Goal: Task Accomplishment & Management: Manage account settings

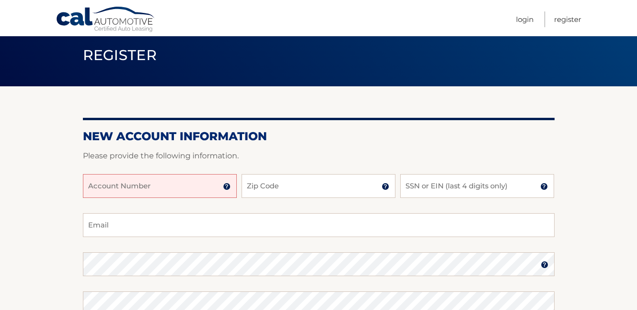
scroll to position [48, 0]
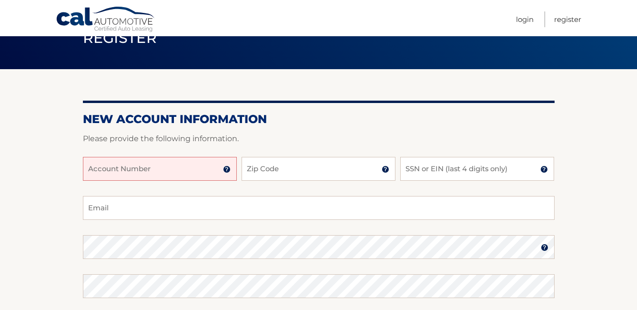
click at [162, 168] on input "Account Number" at bounding box center [160, 169] width 154 height 24
click at [225, 172] on img at bounding box center [227, 169] width 8 height 8
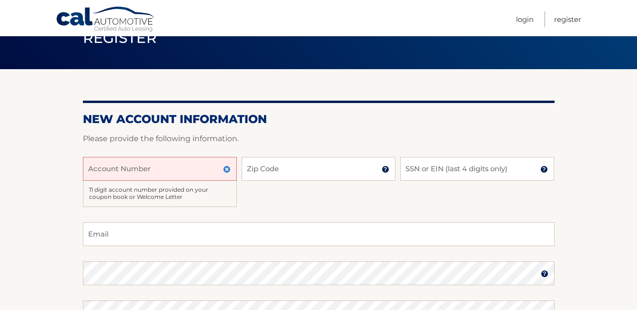
click at [165, 176] on input "Account Number" at bounding box center [160, 169] width 154 height 24
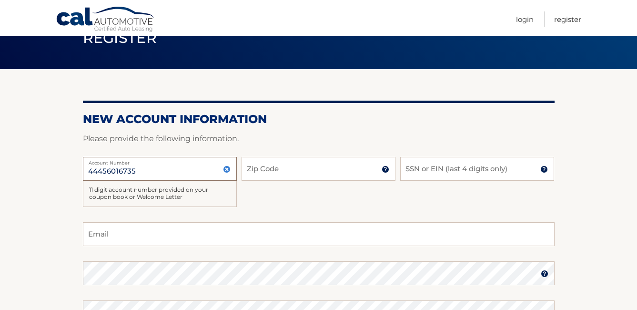
type input "44456016735"
click at [293, 168] on input "Zip Code" at bounding box center [319, 169] width 154 height 24
click at [383, 167] on img at bounding box center [386, 169] width 8 height 8
click at [293, 165] on input "Zip Code" at bounding box center [319, 169] width 154 height 24
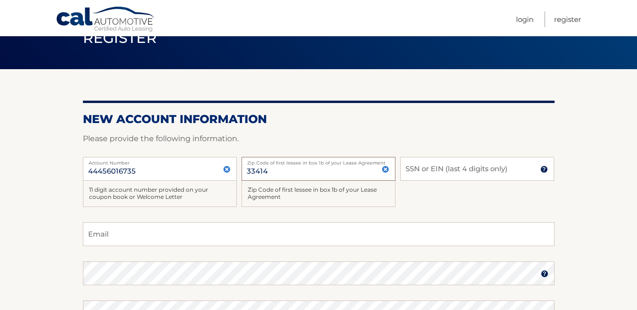
type input "33414"
click at [453, 169] on input "SSN or EIN (last 4 digits only)" at bounding box center [477, 169] width 154 height 24
type input "9742"
click at [127, 232] on input "Email" at bounding box center [319, 234] width 472 height 24
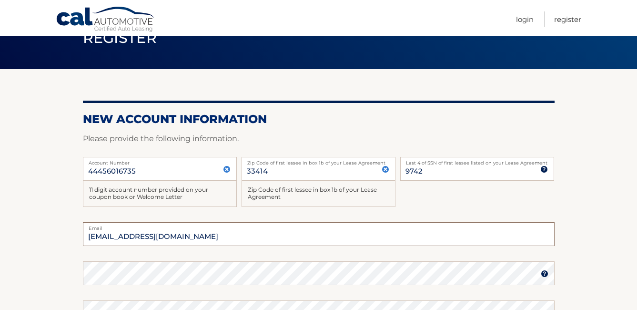
scroll to position [95, 0]
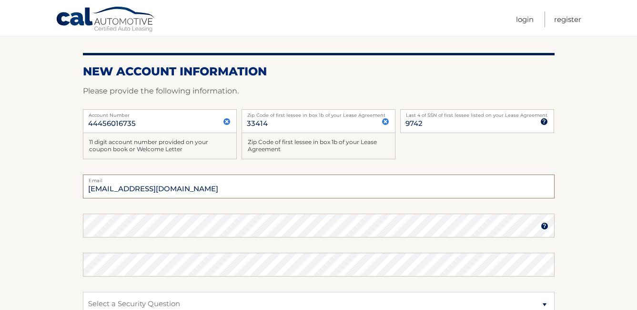
type input "caalto1@yahoo.com"
click at [544, 226] on img at bounding box center [545, 226] width 8 height 8
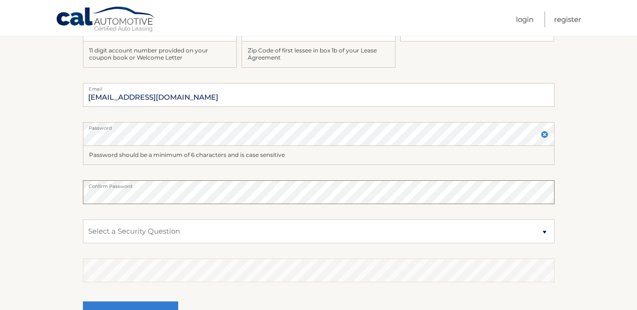
scroll to position [191, 0]
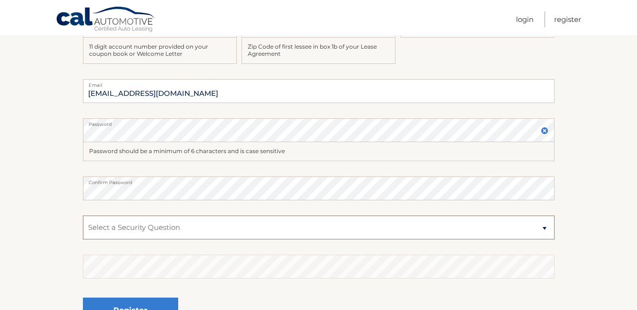
click at [180, 223] on select "Select a Security Question What was the name of your elementary school? What is…" at bounding box center [319, 227] width 472 height 24
select select "1"
click at [83, 215] on select "Select a Security Question What was the name of your elementary school? What is…" at bounding box center [319, 227] width 472 height 24
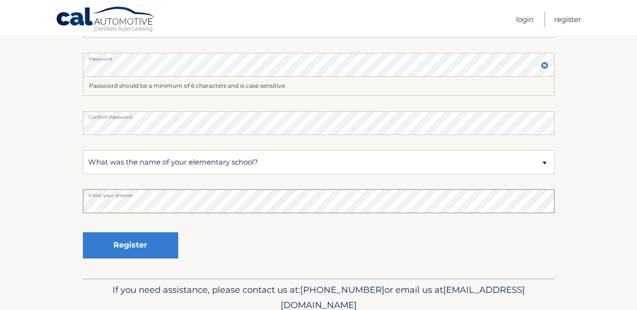
scroll to position [286, 0]
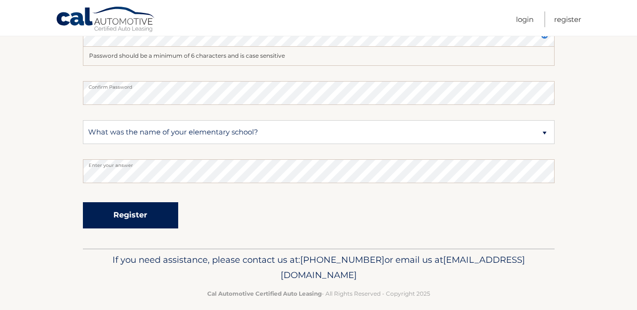
click at [126, 212] on button "Register" at bounding box center [130, 215] width 95 height 26
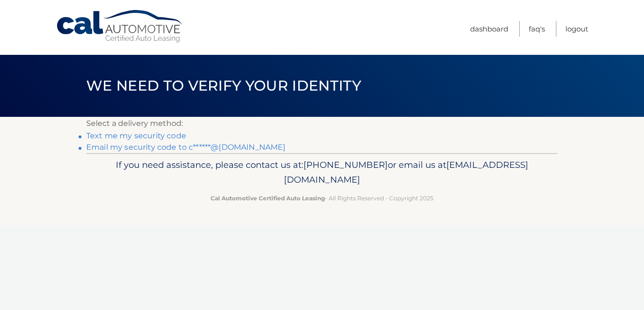
click at [139, 134] on link "Text me my security code" at bounding box center [136, 135] width 100 height 9
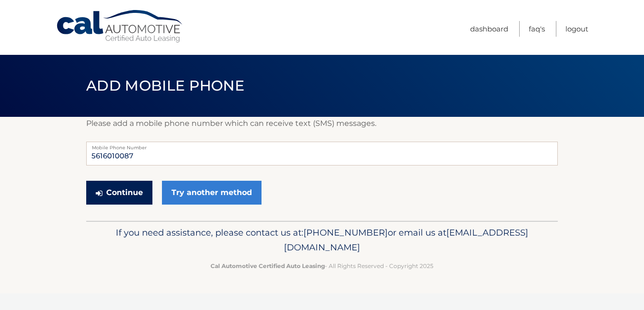
click at [130, 188] on button "Continue" at bounding box center [119, 193] width 66 height 24
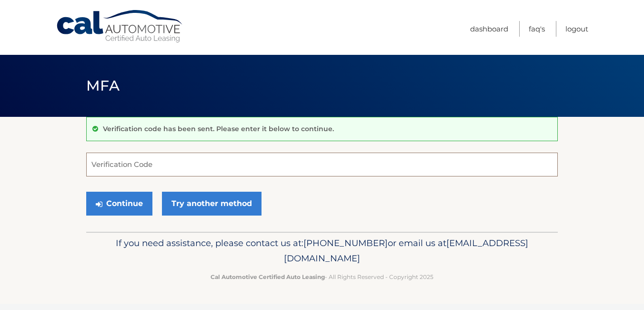
click at [145, 162] on input "Verification Code" at bounding box center [322, 164] width 472 height 24
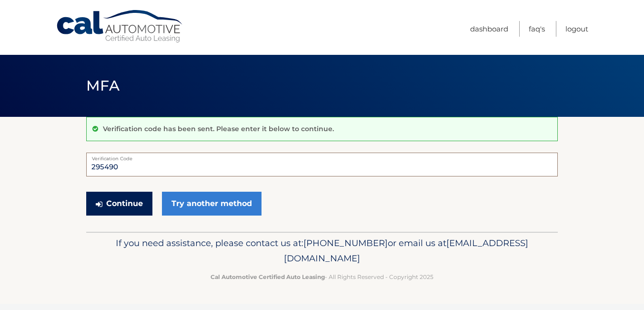
type input "295490"
click at [118, 200] on button "Continue" at bounding box center [119, 204] width 66 height 24
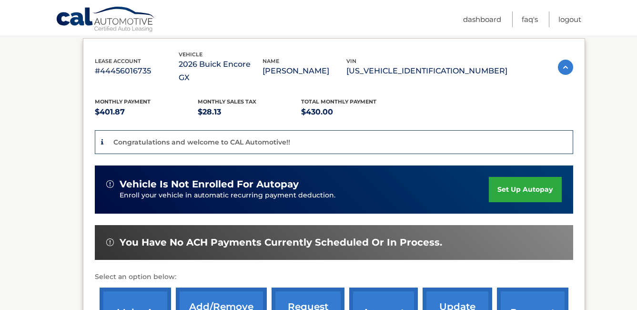
scroll to position [143, 0]
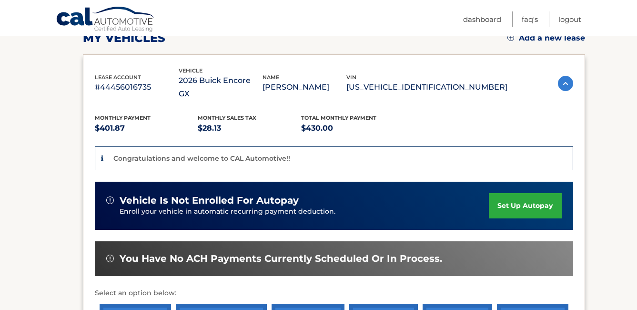
click at [520, 193] on link "set up autopay" at bounding box center [525, 205] width 72 height 25
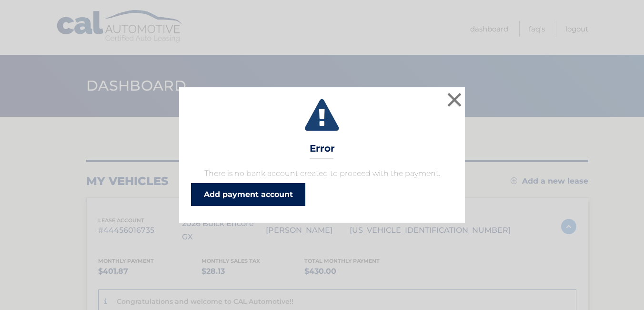
click at [240, 192] on link "Add payment account" at bounding box center [248, 194] width 114 height 23
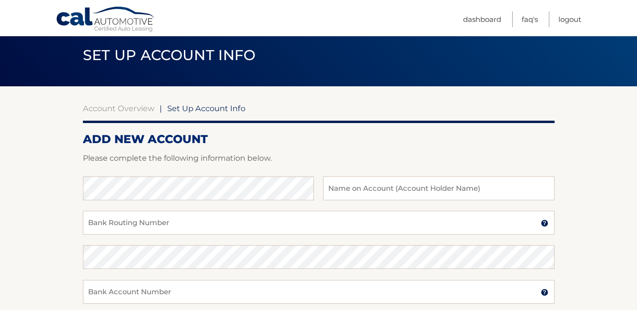
scroll to position [48, 0]
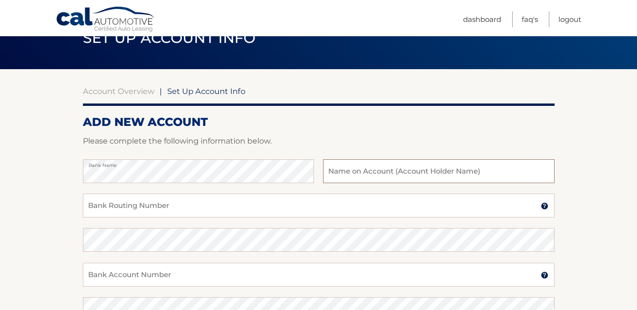
click at [386, 172] on input "text" at bounding box center [438, 171] width 231 height 24
type input "[PERSON_NAME] and [PERSON_NAME]"
click at [137, 270] on input "Bank Account Number" at bounding box center [319, 274] width 472 height 24
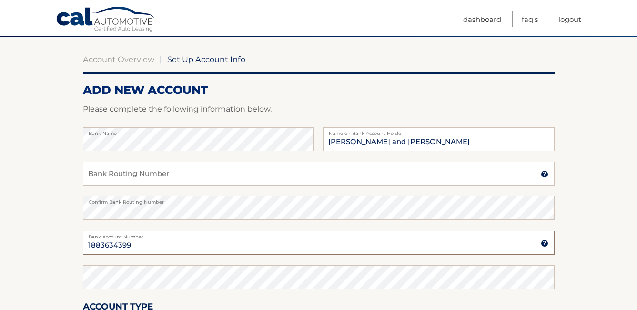
scroll to position [95, 0]
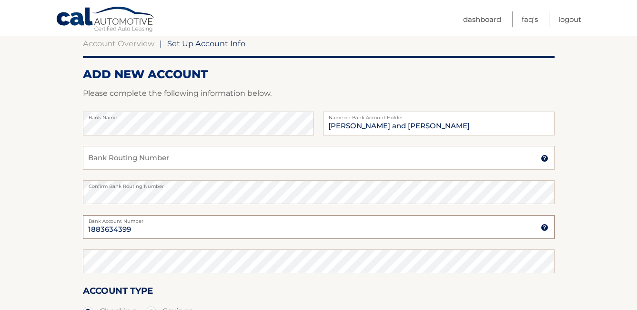
type input "1883634399"
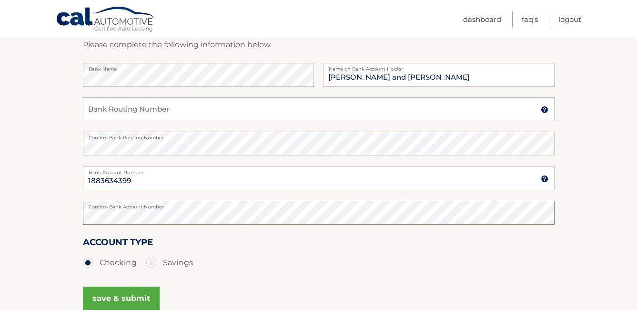
scroll to position [191, 0]
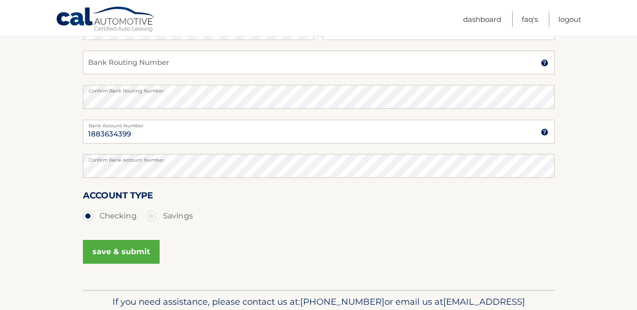
click at [117, 252] on button "save & submit" at bounding box center [121, 252] width 77 height 24
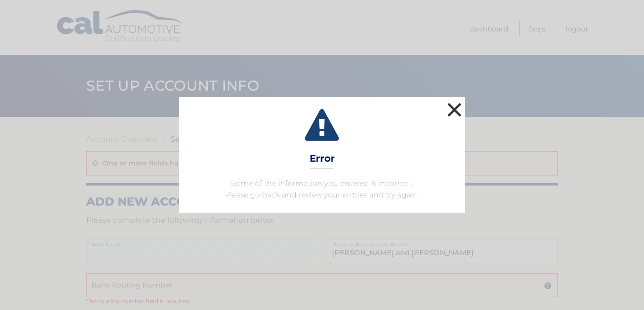
click at [454, 105] on button "×" at bounding box center [454, 109] width 19 height 19
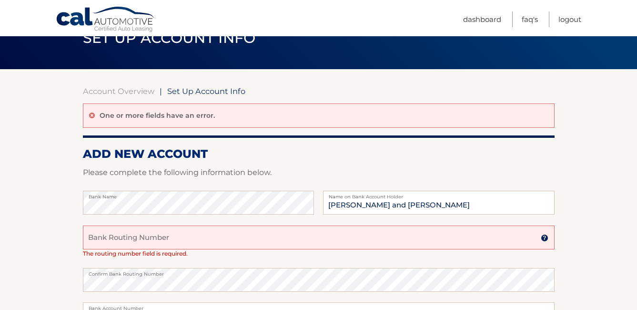
scroll to position [95, 0]
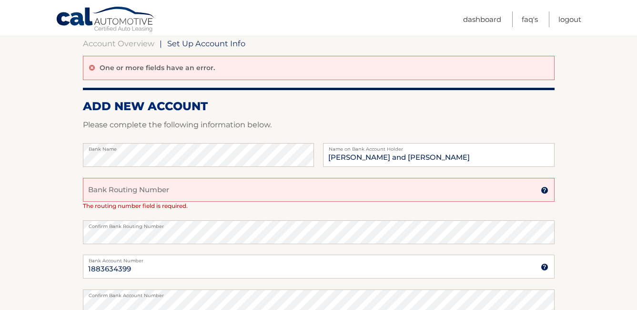
click at [135, 190] on input "Bank Routing Number" at bounding box center [319, 190] width 472 height 24
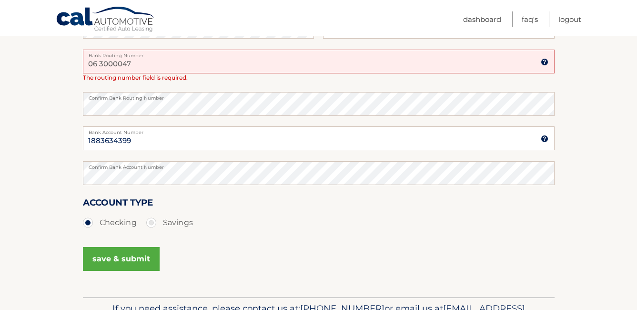
scroll to position [238, 0]
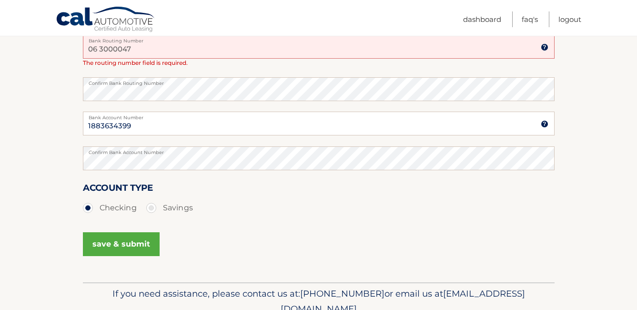
type input "06 3000047"
click at [123, 240] on button "save & submit" at bounding box center [121, 244] width 77 height 24
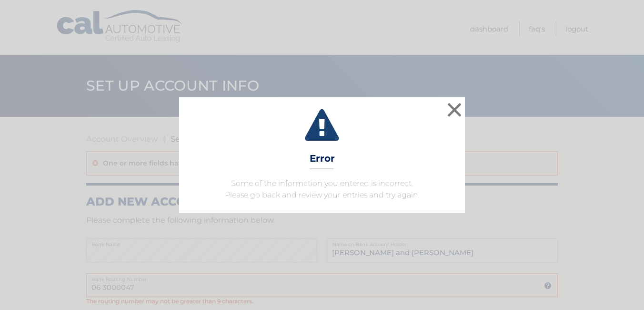
click at [419, 145] on div "× Error Some of the information you entered is incorrect. Please go back and re…" at bounding box center [322, 154] width 286 height 115
click at [459, 106] on button "×" at bounding box center [454, 109] width 19 height 19
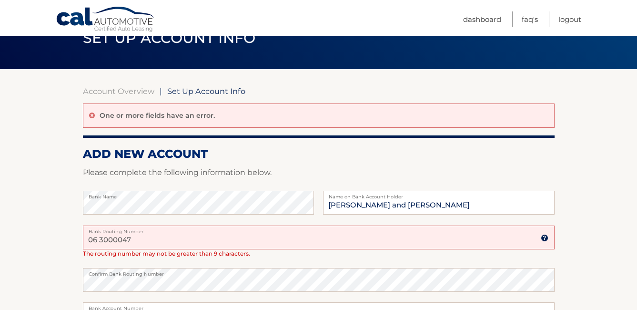
scroll to position [95, 0]
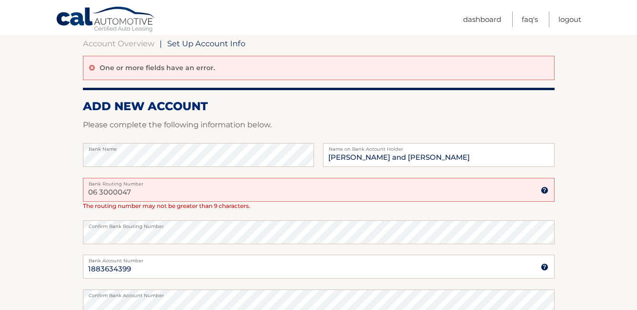
click at [103, 192] on input "06 3000047" at bounding box center [319, 190] width 472 height 24
click at [102, 191] on input "06 3000047" at bounding box center [319, 190] width 472 height 24
type input "063000047"
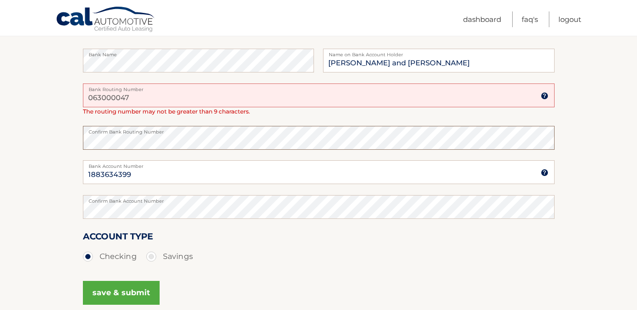
scroll to position [191, 0]
click at [113, 293] on button "save & submit" at bounding box center [121, 292] width 77 height 24
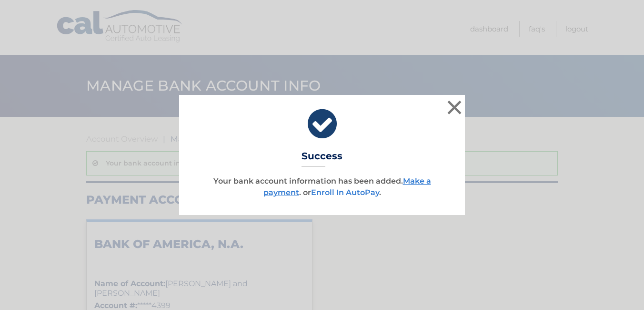
click at [349, 194] on link "Enroll In AutoPay" at bounding box center [345, 192] width 68 height 9
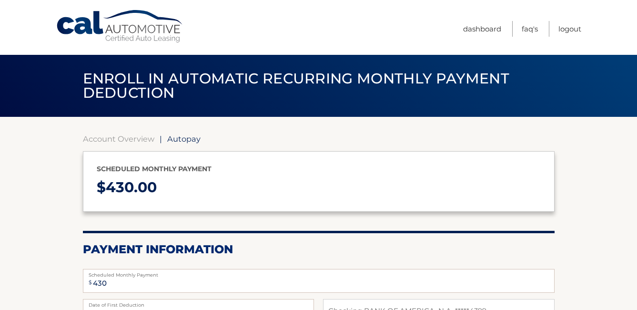
select select "ZDk3YWJkNmItNDNiOC00OTRiLWIxZDEtMTAzMDY3ODczMzcy"
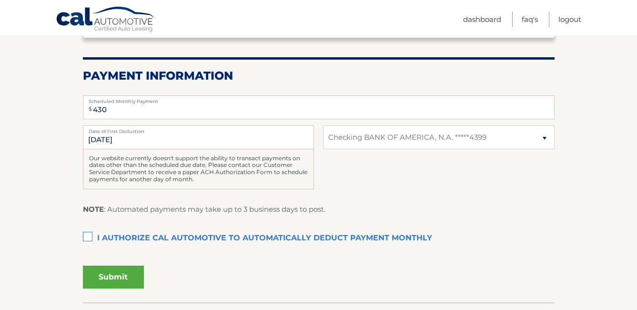
scroll to position [191, 0]
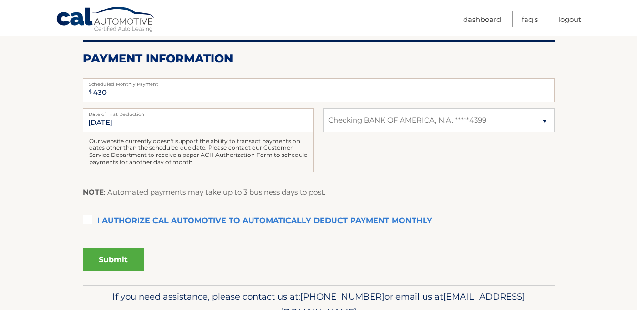
click at [84, 217] on label "I authorize cal automotive to automatically deduct payment monthly This checkbo…" at bounding box center [319, 221] width 472 height 19
click at [0, 0] on input "I authorize cal automotive to automatically deduct payment monthly This checkbo…" at bounding box center [0, 0] width 0 height 0
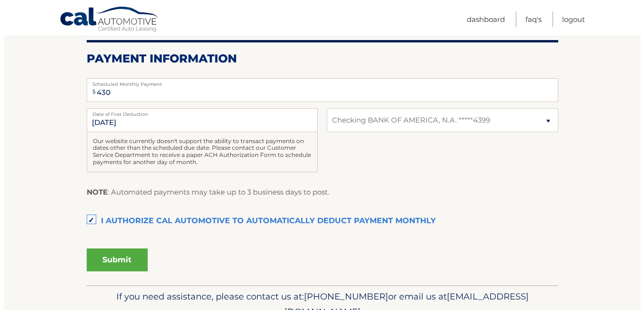
scroll to position [238, 0]
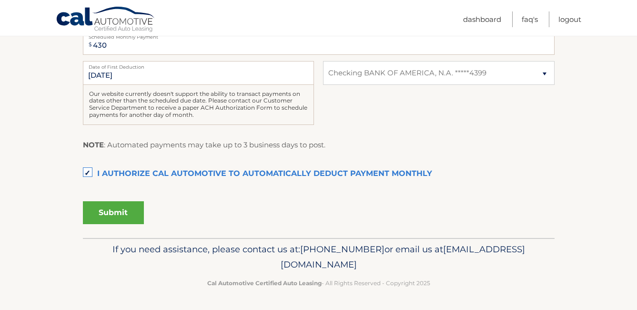
click at [105, 209] on button "Submit" at bounding box center [113, 212] width 61 height 23
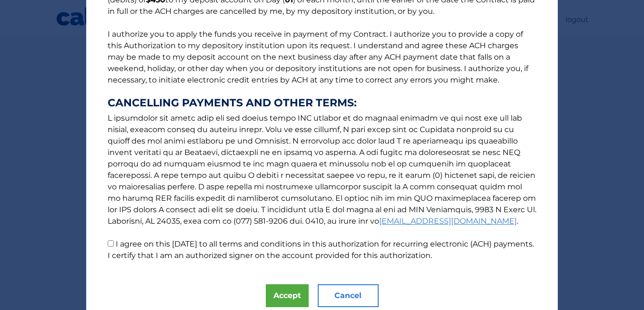
scroll to position [141, 0]
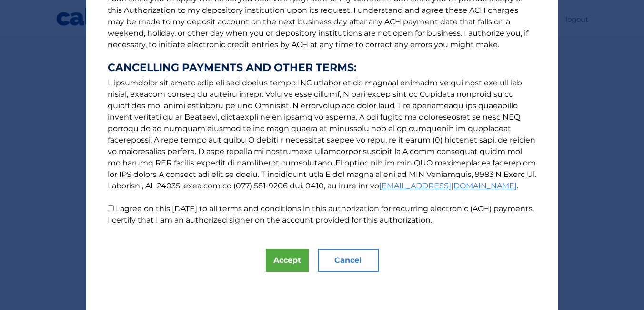
click at [103, 207] on p "The words "I" "me" and "my" mean any identified Customer who signs this Authori…" at bounding box center [322, 52] width 448 height 347
click at [108, 207] on input "I agree on this [DATE] to all terms and conditions in this authorization for re…" at bounding box center [111, 208] width 6 height 6
checkbox input "true"
click at [282, 258] on button "Accept" at bounding box center [287, 260] width 43 height 23
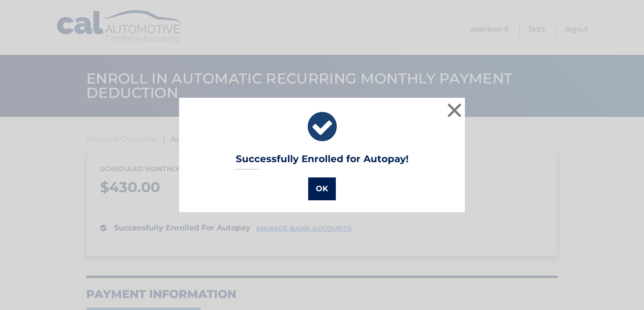
click at [324, 187] on button "OK" at bounding box center [322, 188] width 28 height 23
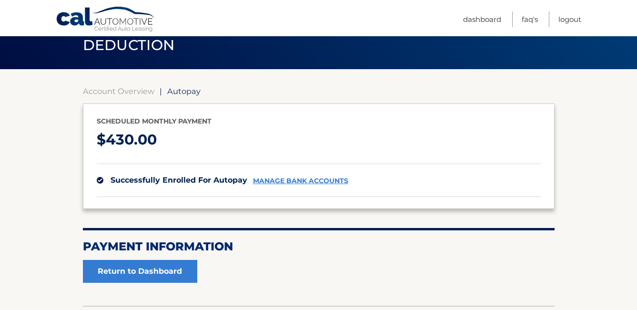
scroll to position [95, 0]
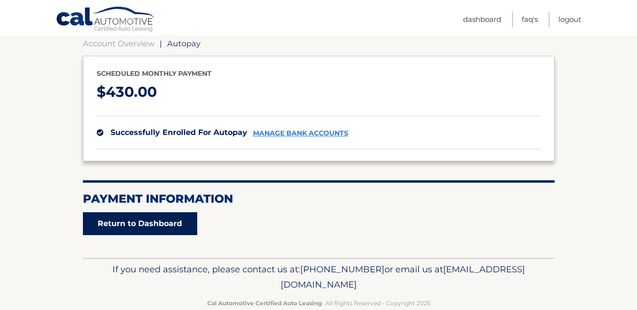
click at [132, 228] on link "Return to Dashboard" at bounding box center [140, 223] width 114 height 23
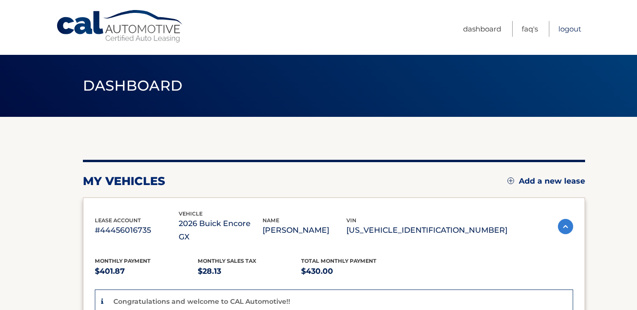
click at [566, 28] on link "Logout" at bounding box center [569, 29] width 23 height 16
